Goal: Navigation & Orientation: Go to known website

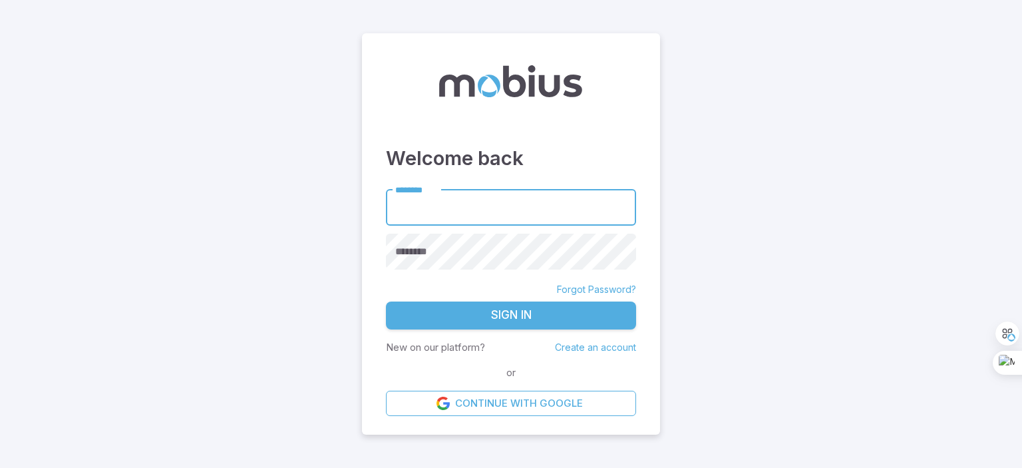
click at [289, 21] on main "Welcome back ******** ******** ******** Forgot Password? Sign In New on our pla…" at bounding box center [511, 234] width 1022 height 468
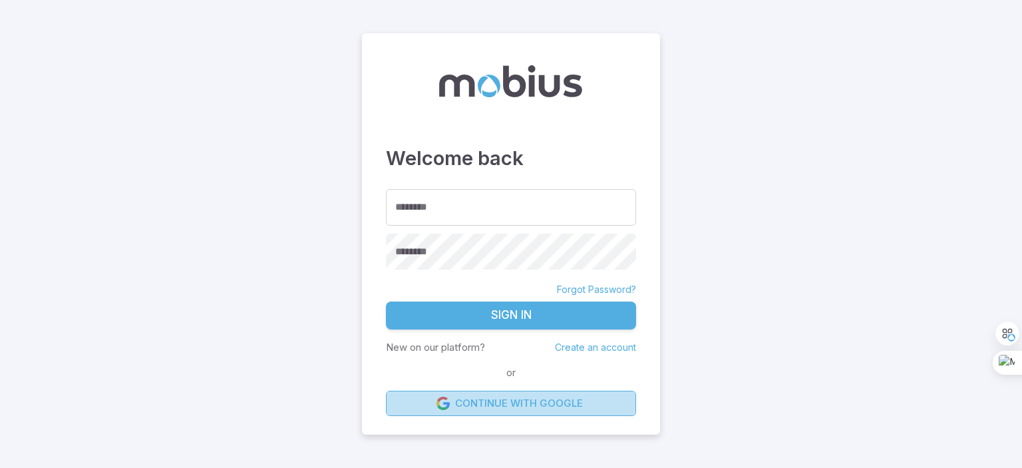
click at [506, 395] on link "Continue with Google" at bounding box center [511, 403] width 250 height 25
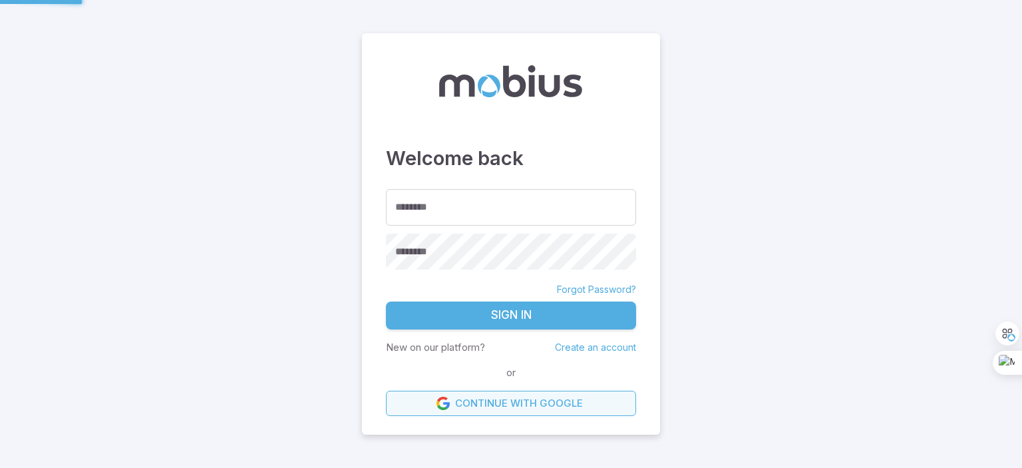
click at [506, 395] on link "Continue with Google" at bounding box center [511, 403] width 250 height 25
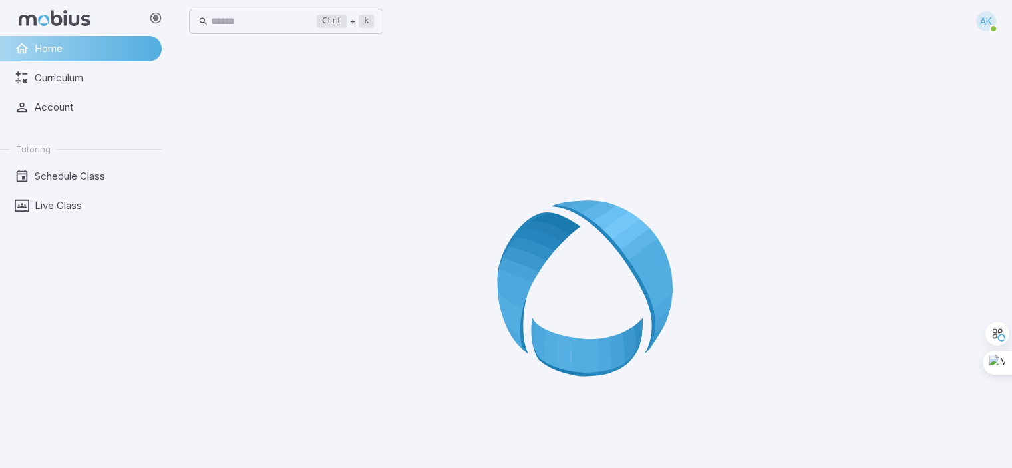
click at [380, 335] on div at bounding box center [592, 293] width 807 height 468
